Goal: Task Accomplishment & Management: Use online tool/utility

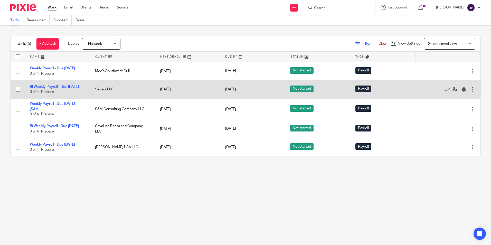
click at [52, 91] on td "Bi Weekly Payroll - Due Wednesday 0 of 4 · Prepare" at bounding box center [57, 89] width 65 height 18
click at [43, 89] on link "Bi Weekly Payroll - Due [DATE]" at bounding box center [54, 87] width 49 height 4
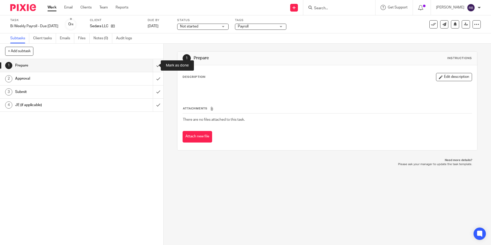
click at [152, 65] on input "submit" at bounding box center [81, 65] width 163 height 13
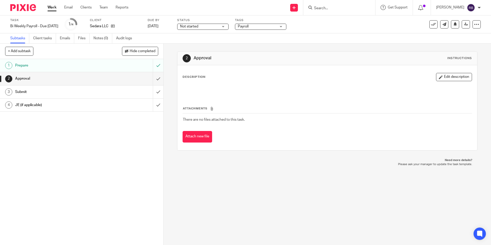
click at [54, 8] on link "Work" at bounding box center [51, 7] width 9 height 5
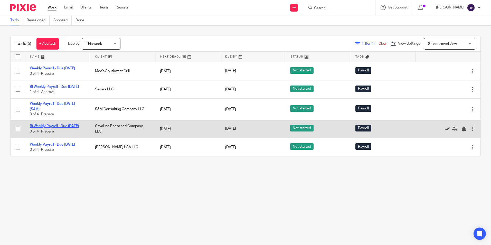
click at [48, 128] on link "Bi Weekly Payroll - Due [DATE]" at bounding box center [54, 126] width 49 height 4
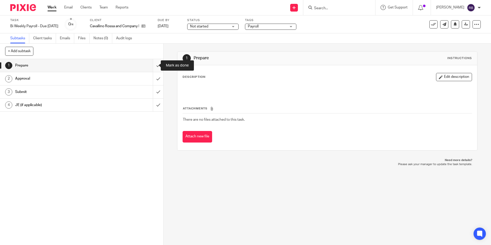
click at [151, 65] on input "submit" at bounding box center [81, 65] width 163 height 13
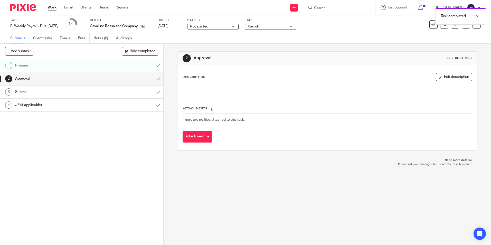
click at [49, 6] on link "Work" at bounding box center [51, 7] width 9 height 5
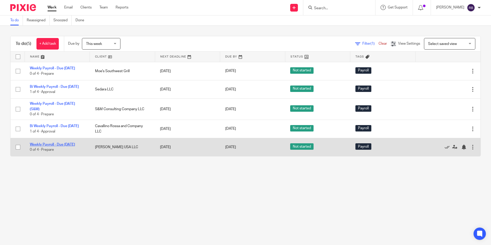
click at [41, 146] on link "Weekly Payroll - Due [DATE]" at bounding box center [52, 145] width 45 height 4
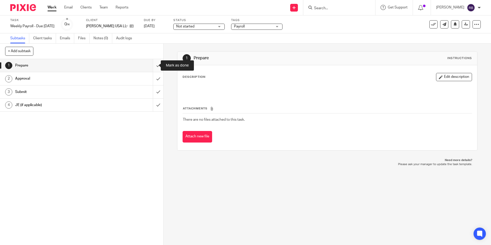
click at [153, 66] on input "submit" at bounding box center [81, 65] width 163 height 13
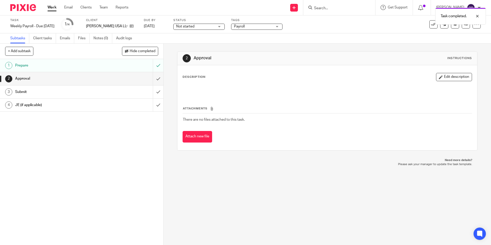
click at [49, 5] on link "Work" at bounding box center [51, 7] width 9 height 5
